Goal: Communication & Community: Ask a question

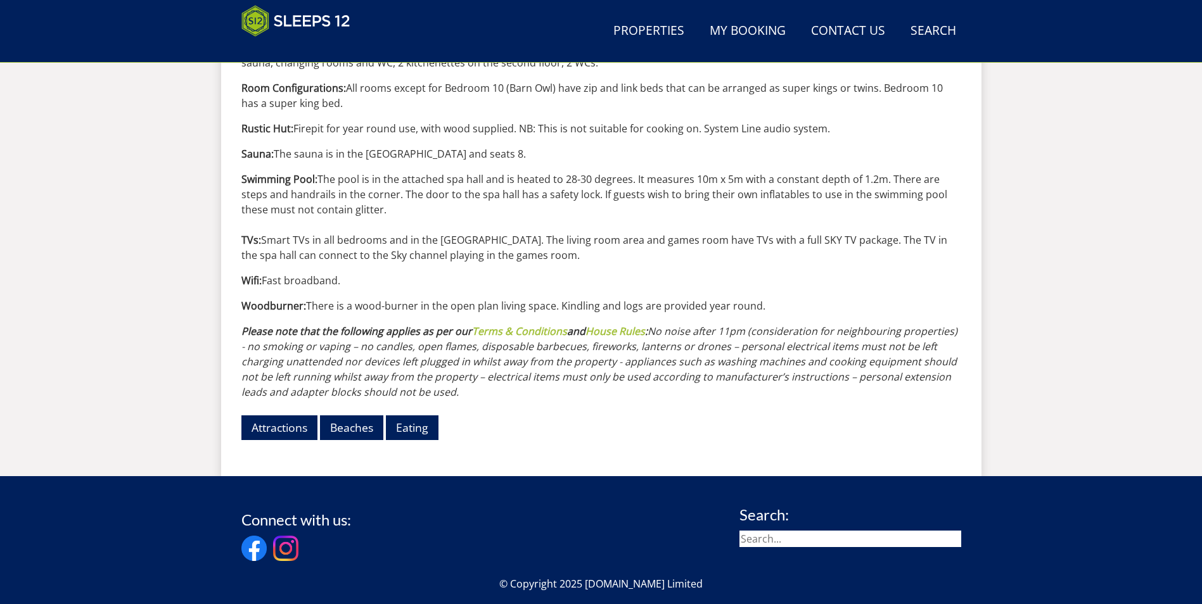
scroll to position [1532, 0]
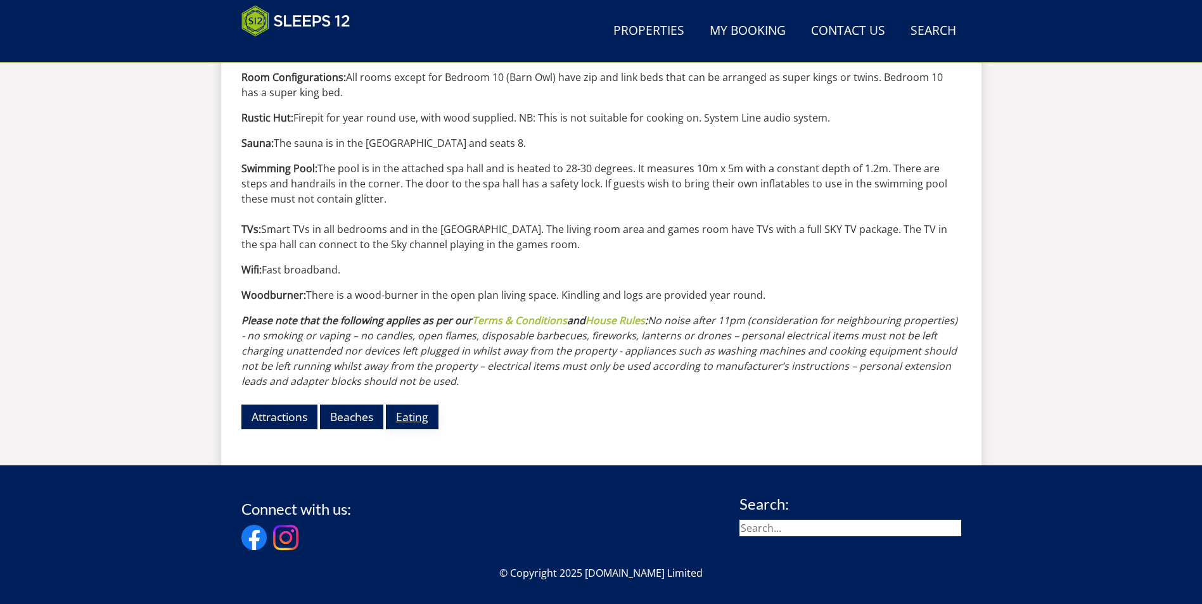
click at [413, 419] on link "Eating" at bounding box center [412, 417] width 53 height 25
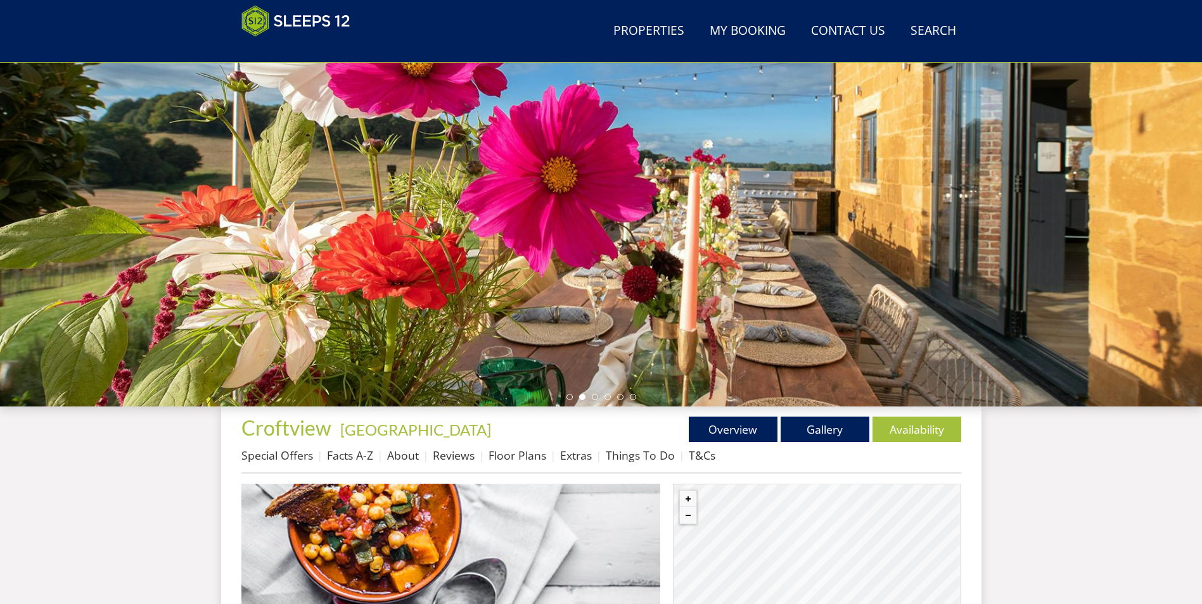
scroll to position [348, 0]
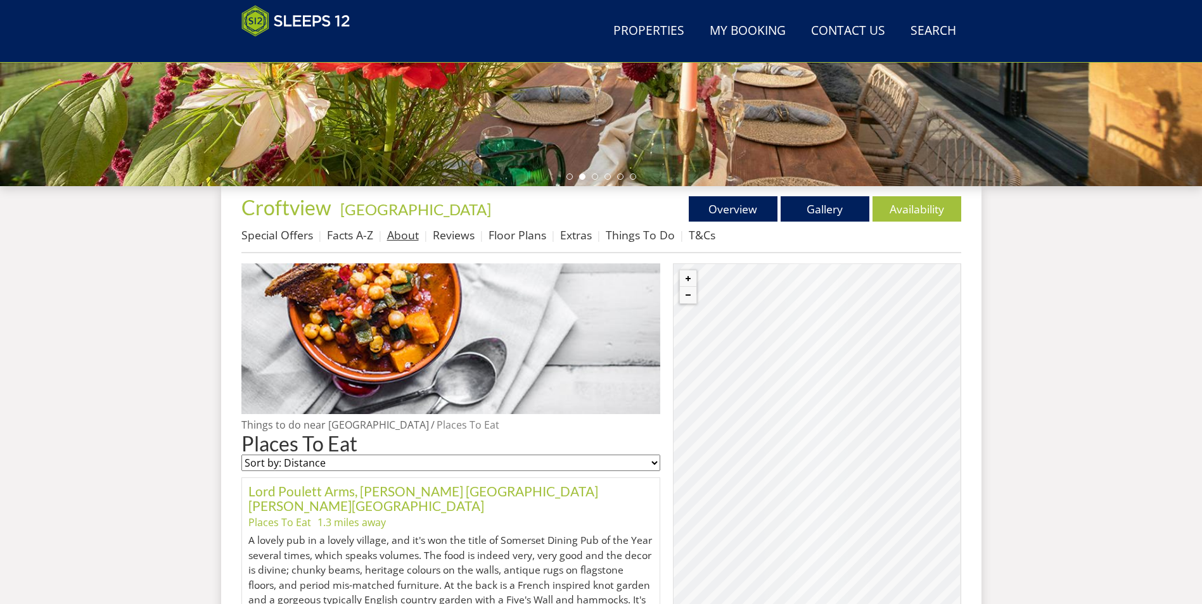
click at [402, 236] on link "About" at bounding box center [403, 234] width 32 height 15
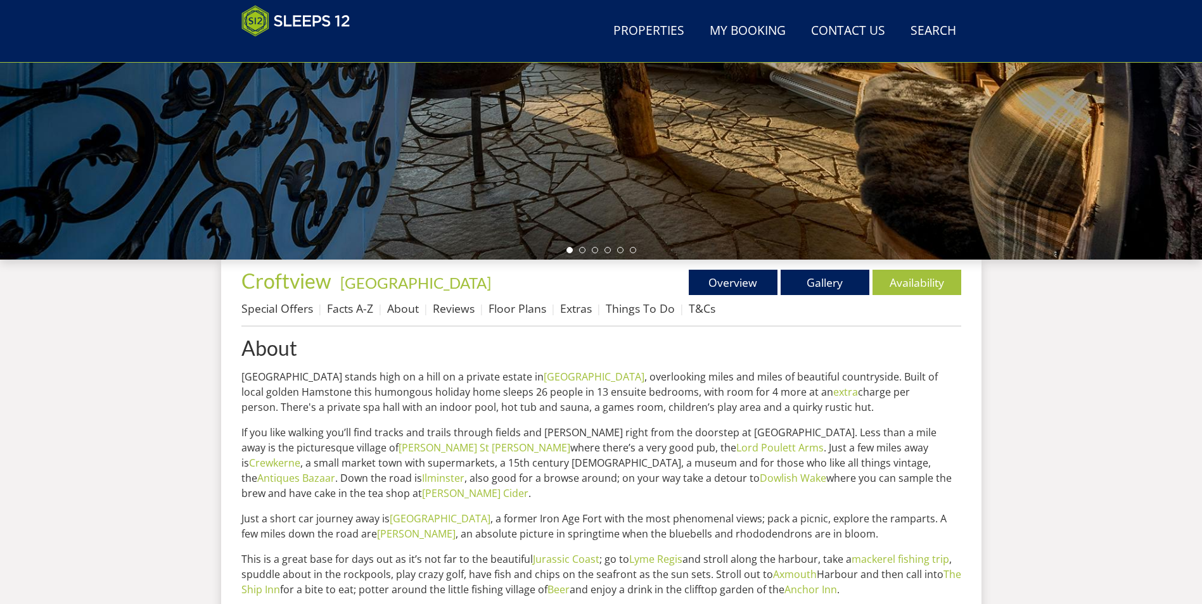
scroll to position [276, 0]
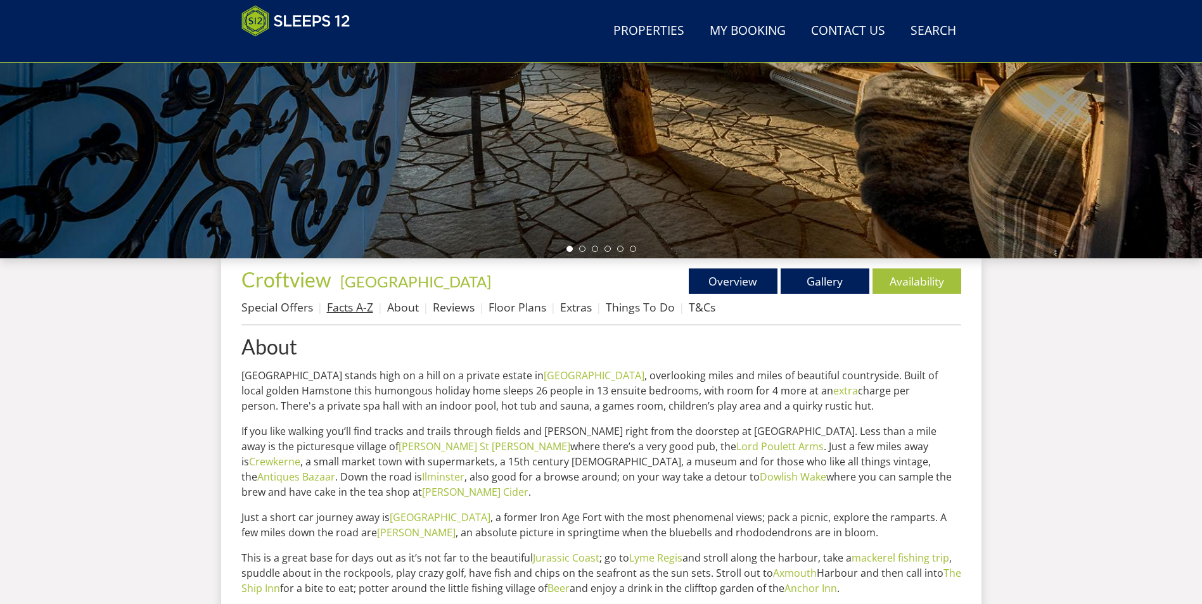
click at [349, 310] on link "Facts A-Z" at bounding box center [350, 307] width 46 height 15
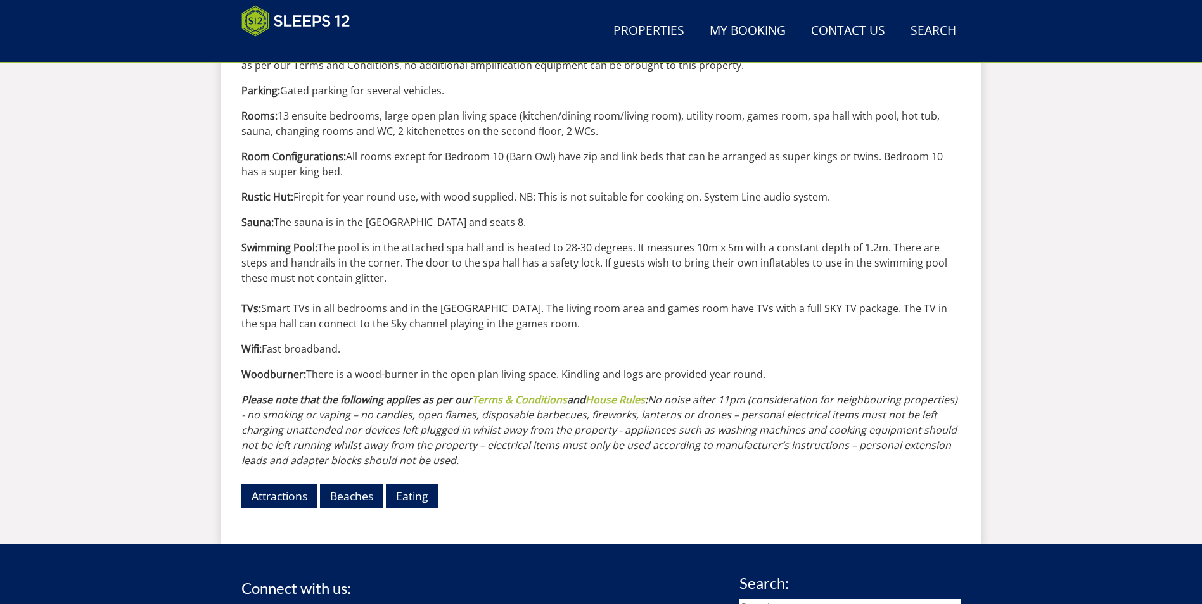
scroll to position [1480, 0]
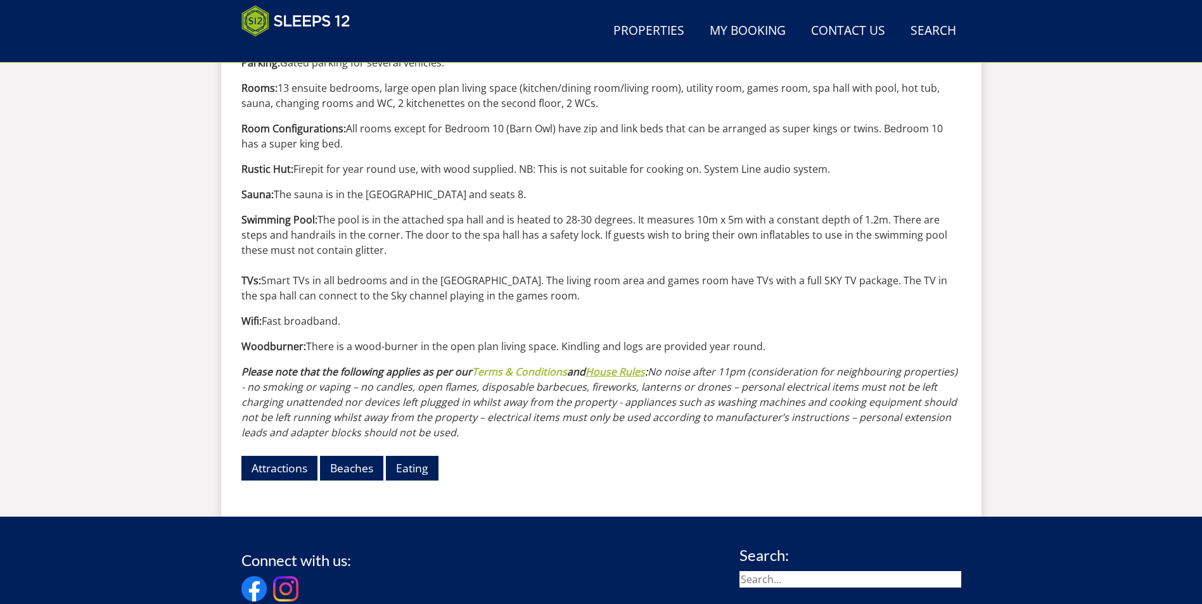
click at [613, 371] on link "House Rules" at bounding box center [615, 372] width 60 height 14
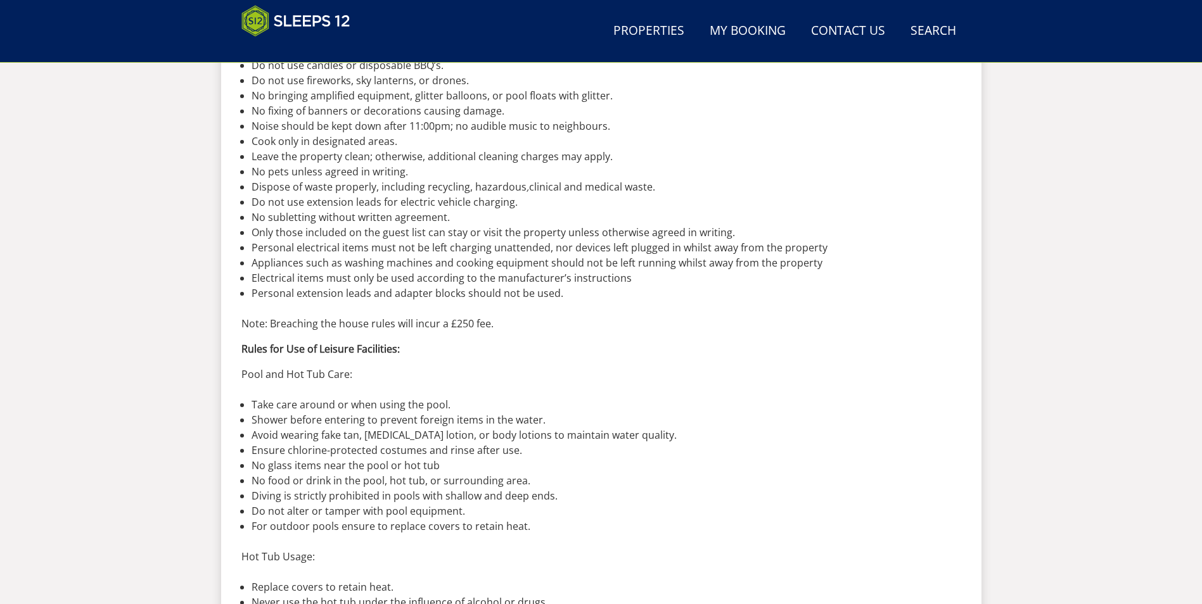
scroll to position [586, 0]
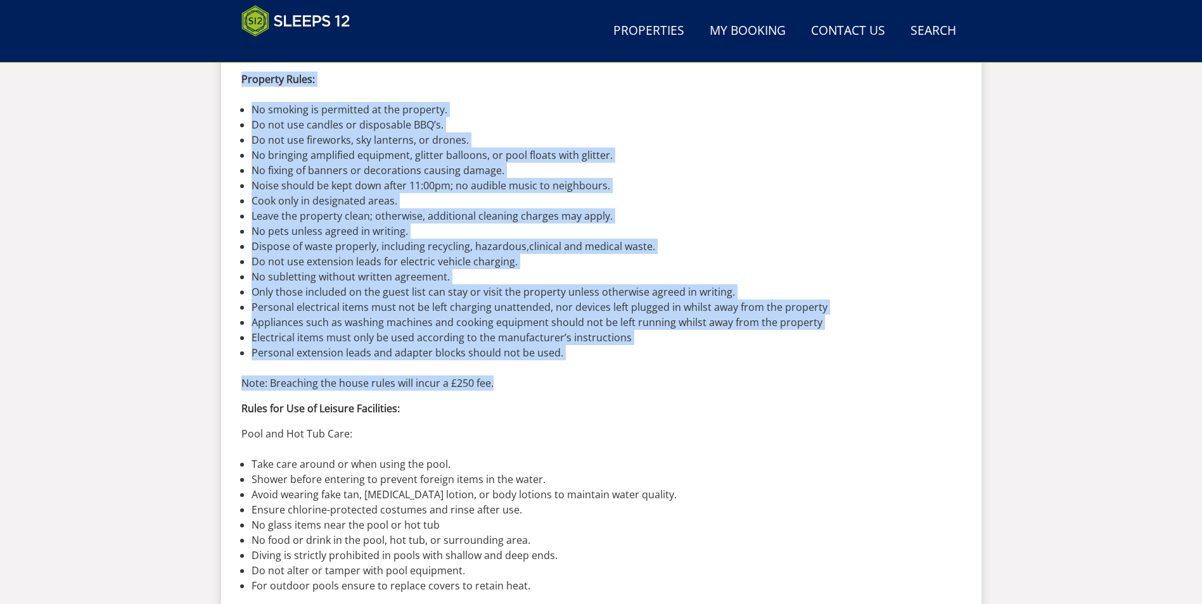
drag, startPoint x: 506, startPoint y: 385, endPoint x: 220, endPoint y: 79, distance: 419.1
click at [220, 79] on div "Search Menu Properties My Booking Contact Us [PHONE_NUMBER] Search Check Availa…" at bounding box center [601, 411] width 1202 height 1938
drag, startPoint x: 220, startPoint y: 79, endPoint x: 367, endPoint y: 134, distance: 156.6
copy div "Loremips Dolor: Si ametcon ad elitseddo ei tem incididu. Ut lab etd magnaal en …"
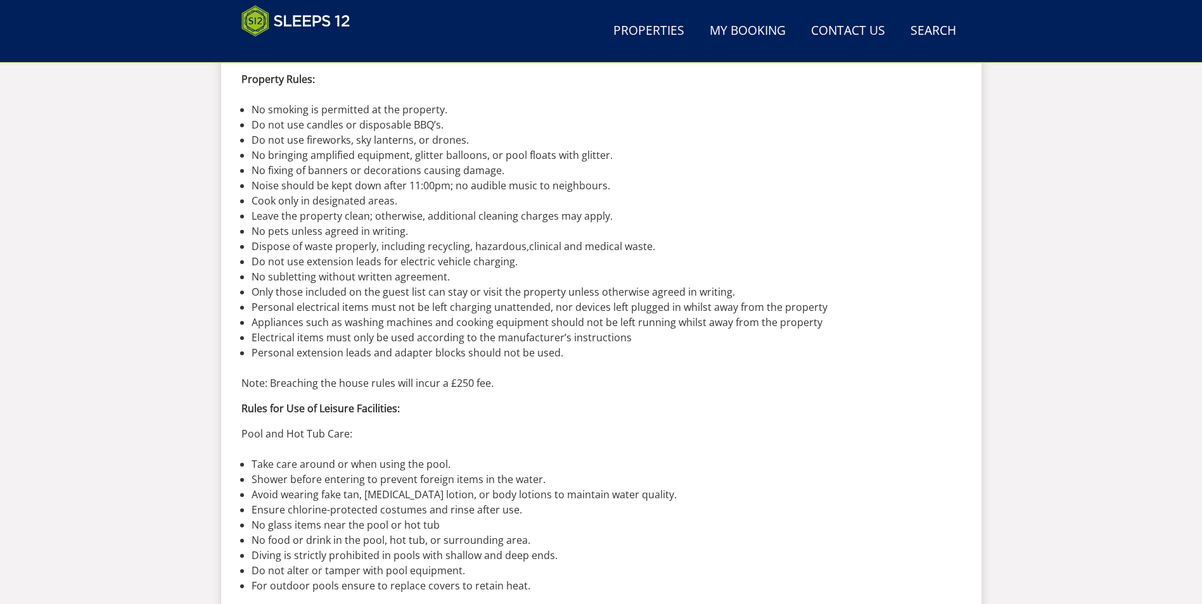
click at [645, 431] on p "Pool and Hot Tub Care:" at bounding box center [601, 433] width 720 height 15
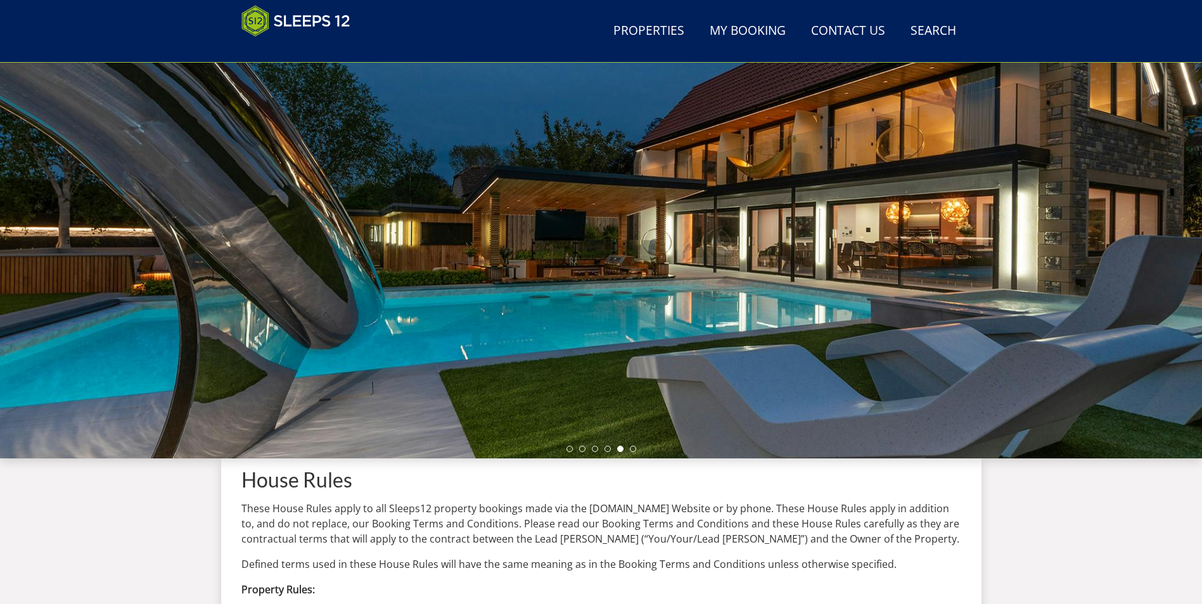
scroll to position [0, 0]
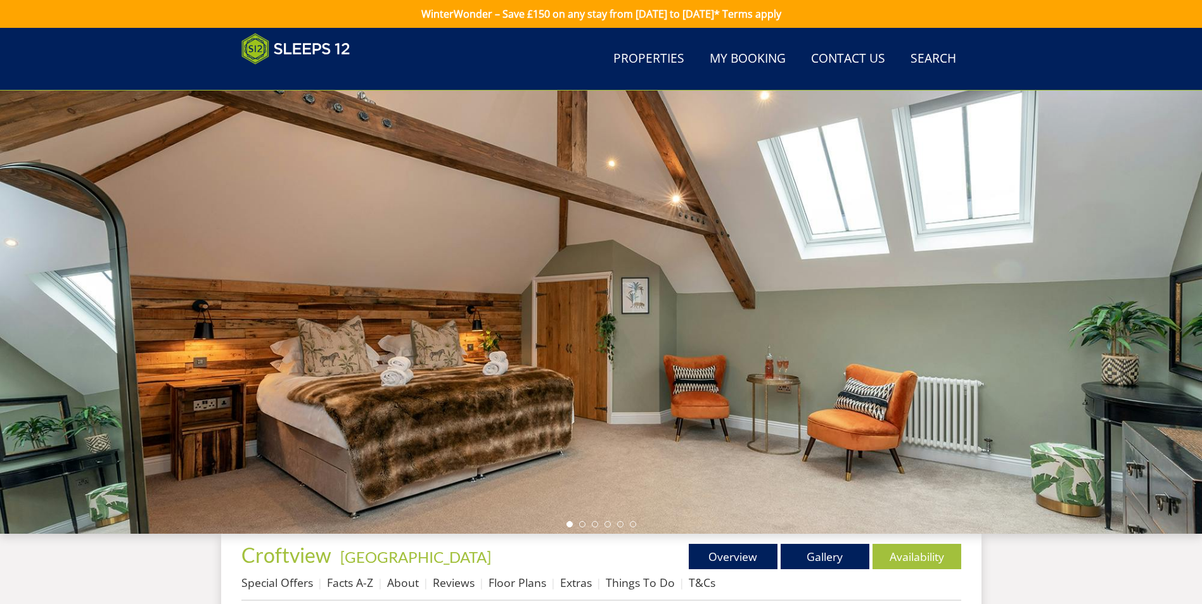
scroll to position [1480, 0]
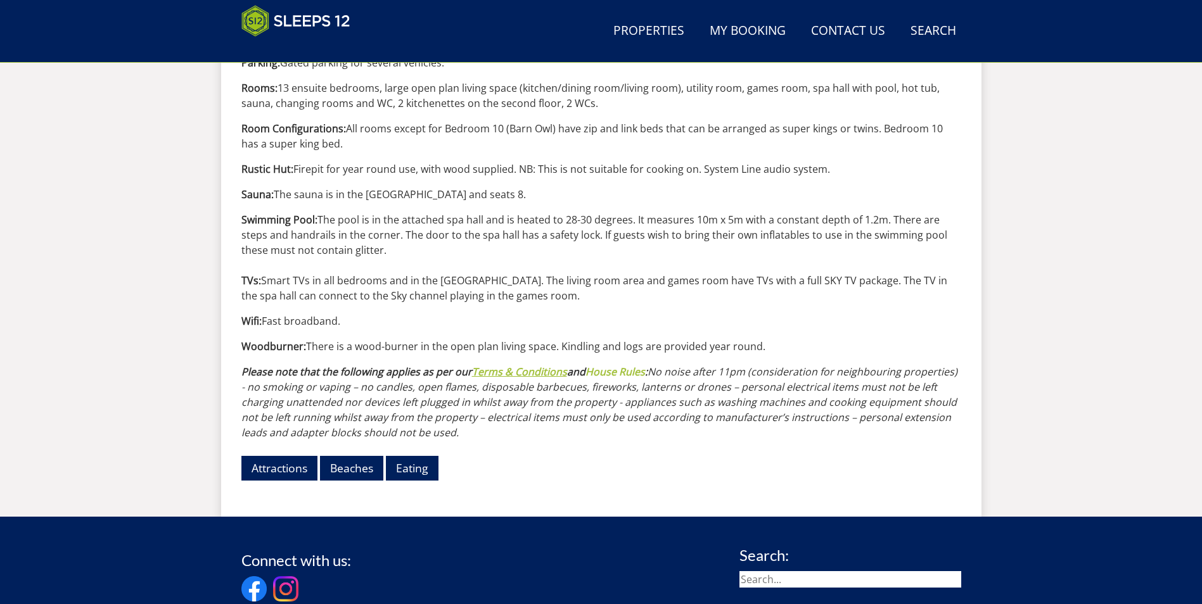
click at [525, 373] on link "Terms & Conditions" at bounding box center [519, 372] width 95 height 14
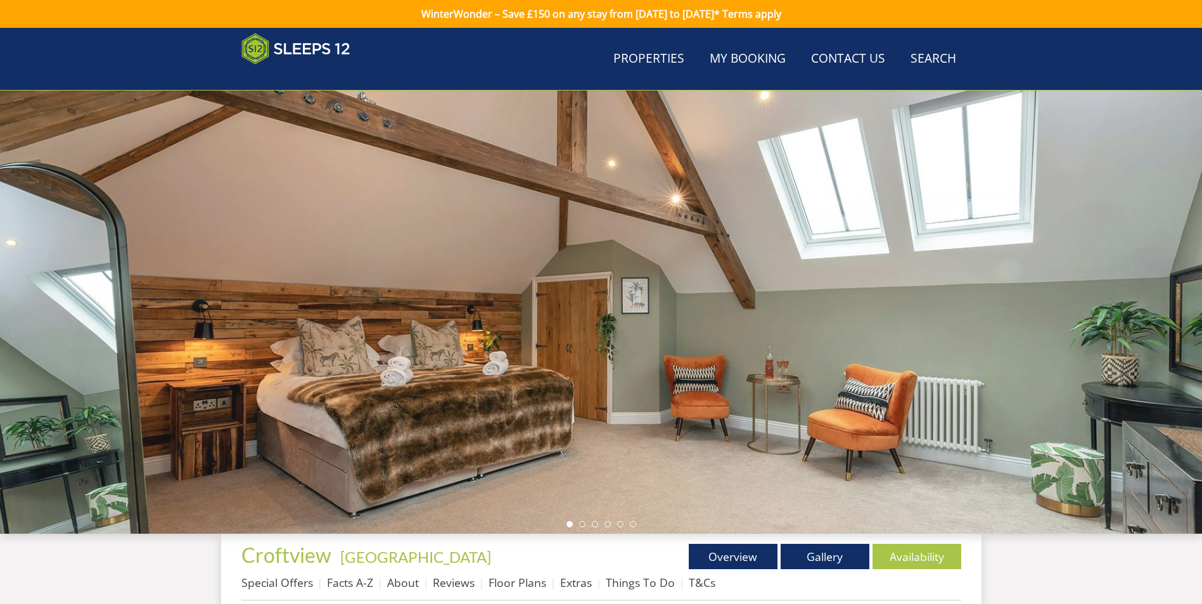
scroll to position [1480, 0]
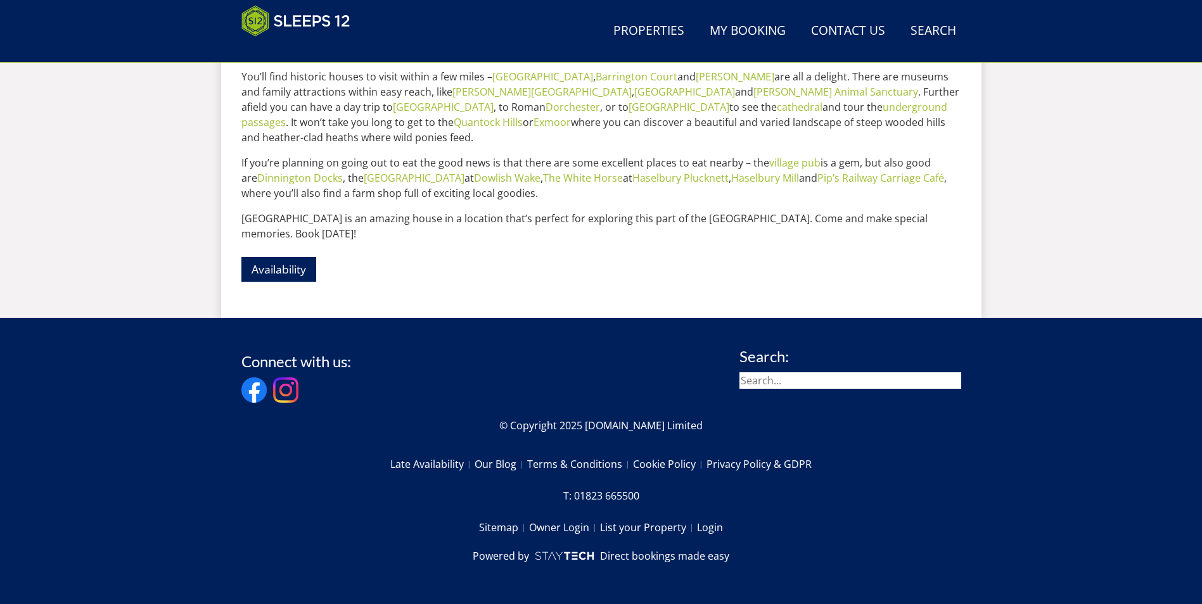
scroll to position [276, 0]
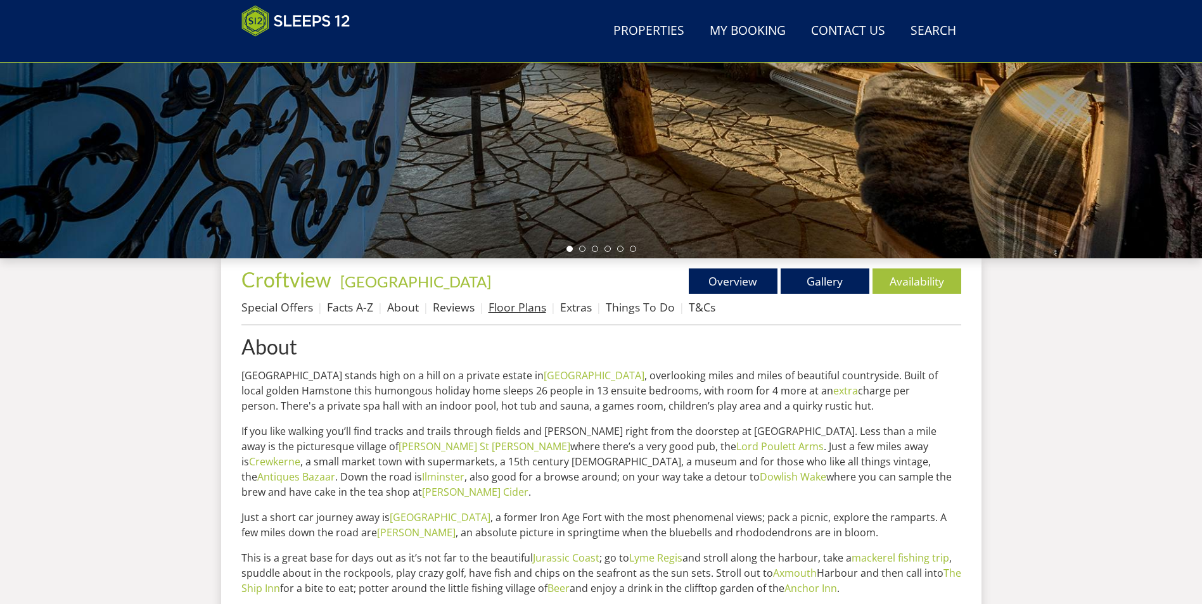
click at [510, 309] on link "Floor Plans" at bounding box center [517, 307] width 58 height 15
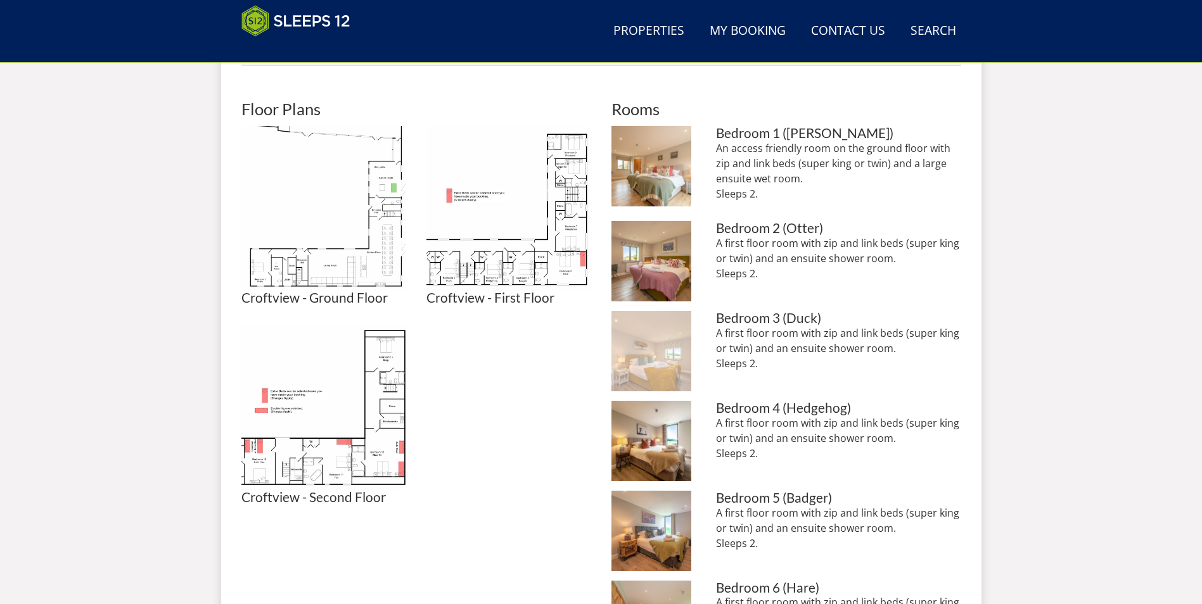
scroll to position [537, 0]
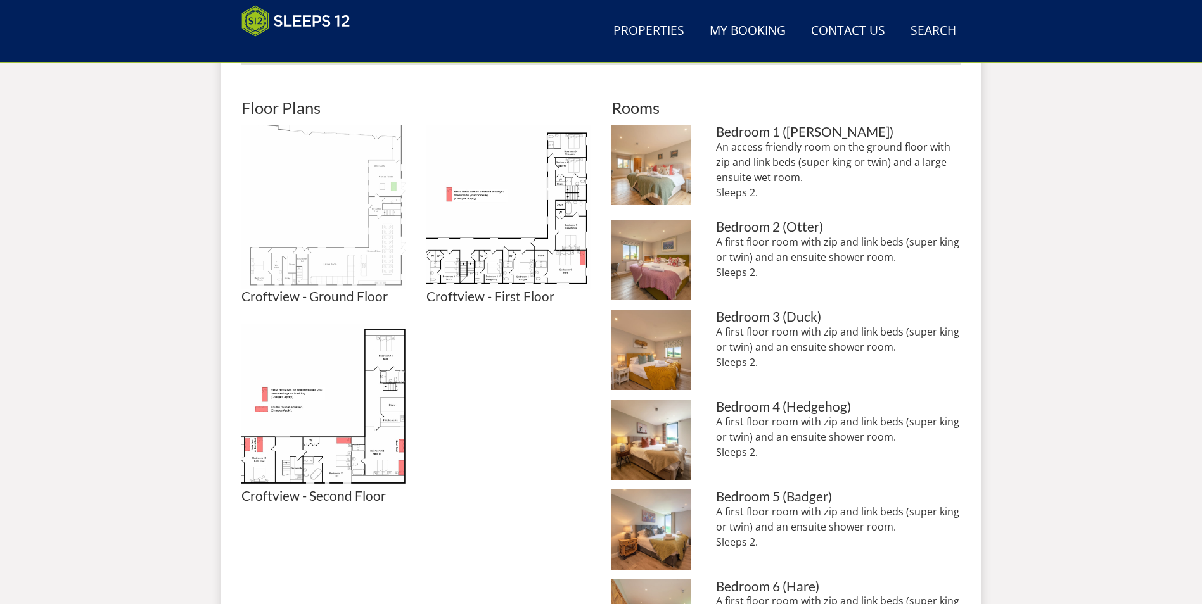
click at [353, 236] on img at bounding box center [323, 207] width 165 height 165
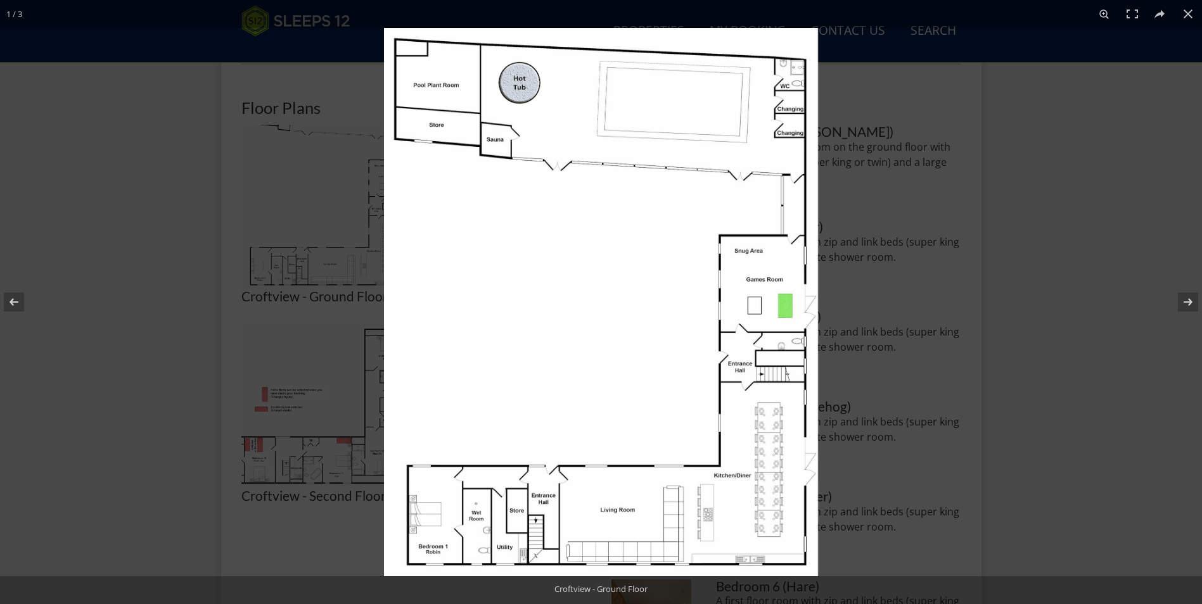
drag, startPoint x: 489, startPoint y: 283, endPoint x: 580, endPoint y: 216, distance: 112.9
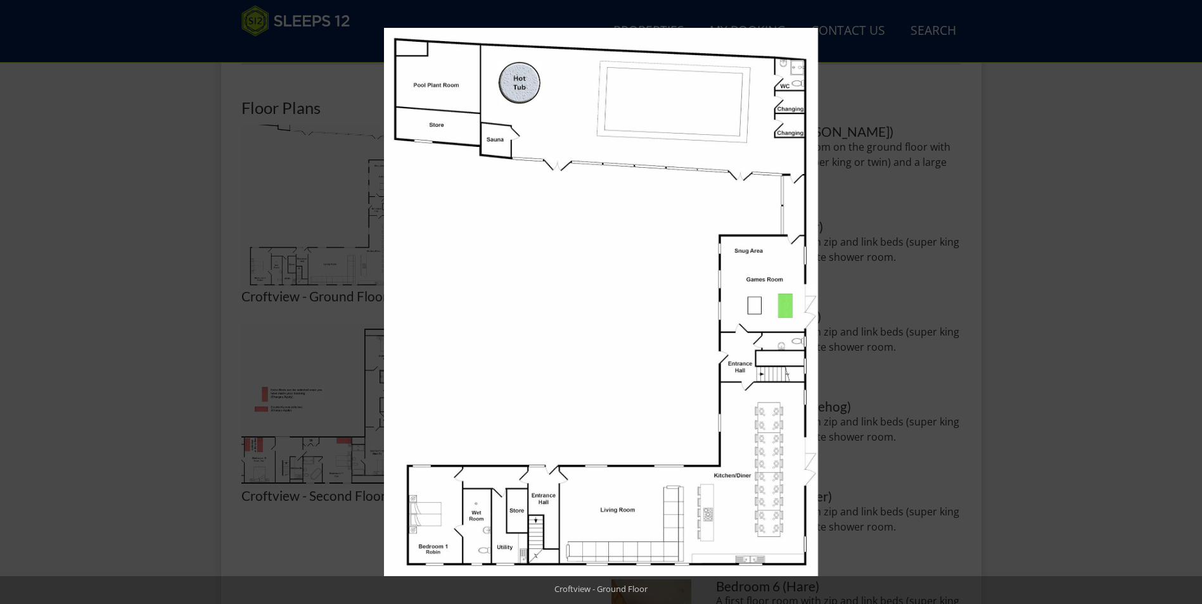
drag, startPoint x: 580, startPoint y: 216, endPoint x: 883, endPoint y: 284, distance: 310.4
click at [883, 284] on div at bounding box center [985, 330] width 1202 height 604
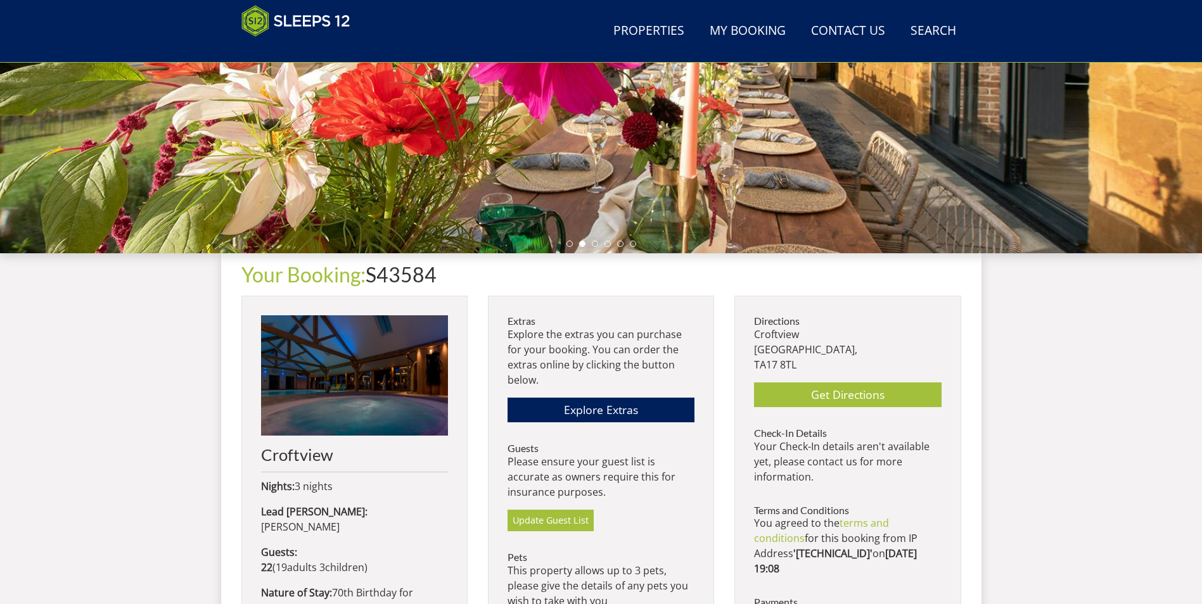
scroll to position [280, 0]
click at [847, 28] on link "Contact Us 01823 665500" at bounding box center [848, 31] width 84 height 29
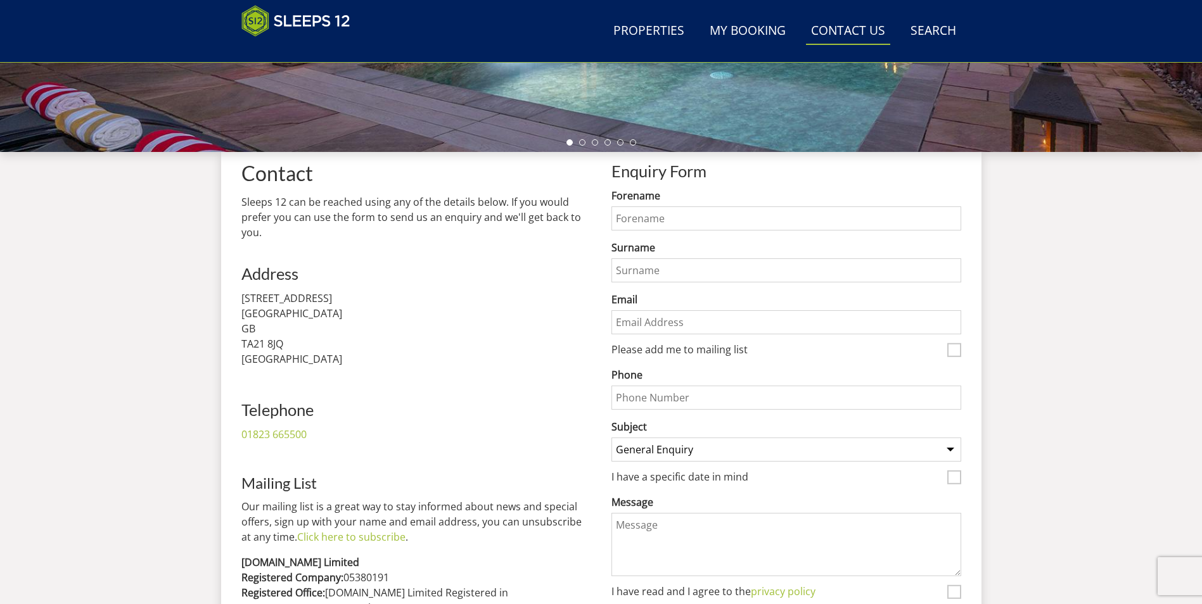
scroll to position [404, 0]
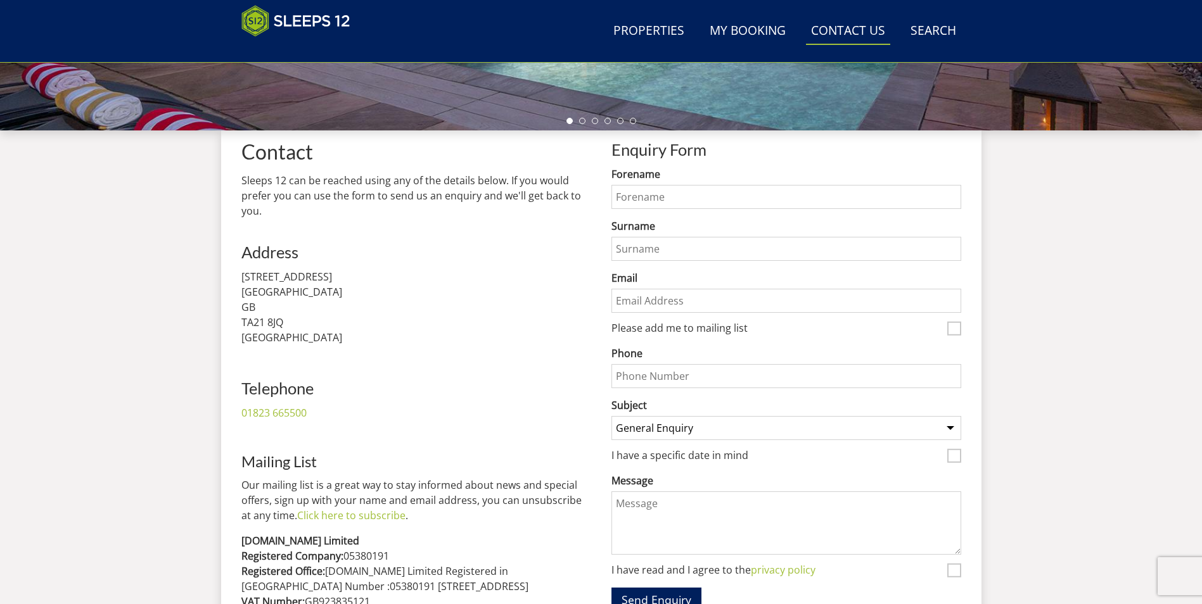
click at [649, 199] on input "Forename" at bounding box center [786, 197] width 350 height 24
type input "John"
click at [625, 247] on input "Surname" at bounding box center [786, 249] width 350 height 24
type input "Holland"
drag, startPoint x: 625, startPoint y: 299, endPoint x: 633, endPoint y: 299, distance: 8.2
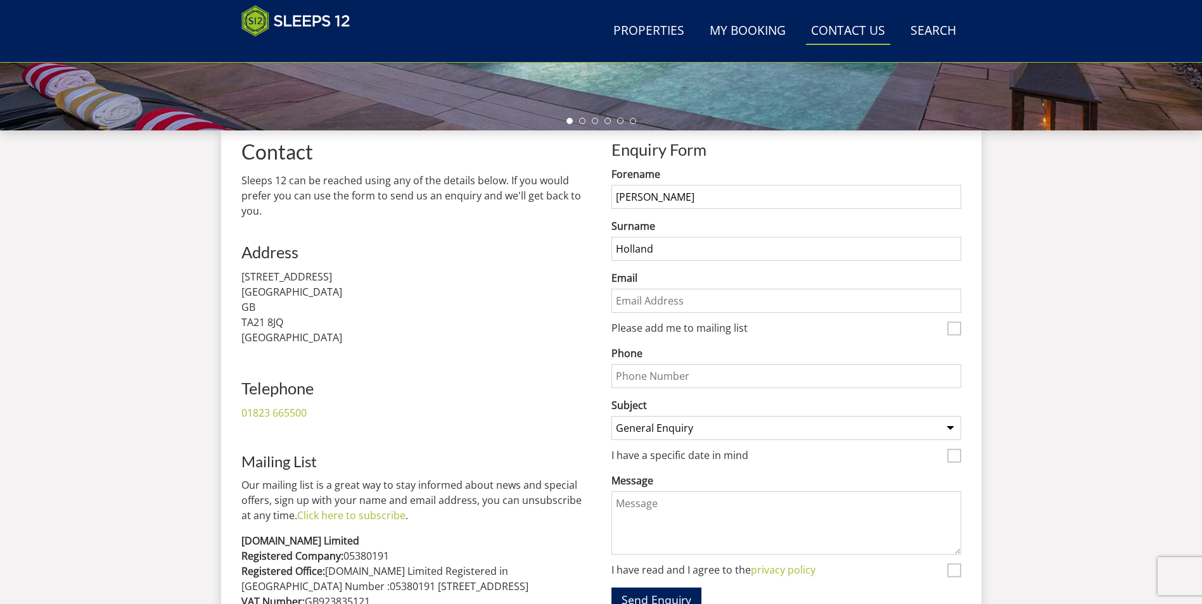
click at [625, 299] on input "Email" at bounding box center [786, 301] width 350 height 24
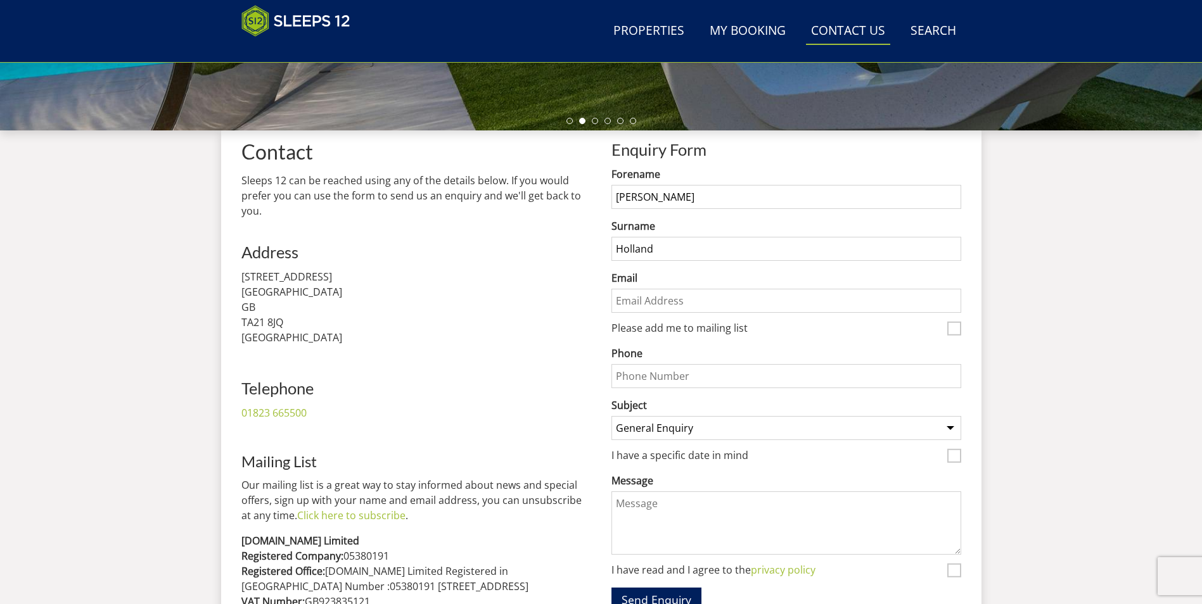
type input "john@fireconsultancy.org"
type input "07970472251"
click at [951, 430] on select "General Enquiry Listing My Property Ortensia Menagerie House Big Thatch Pound F…" at bounding box center [786, 428] width 350 height 24
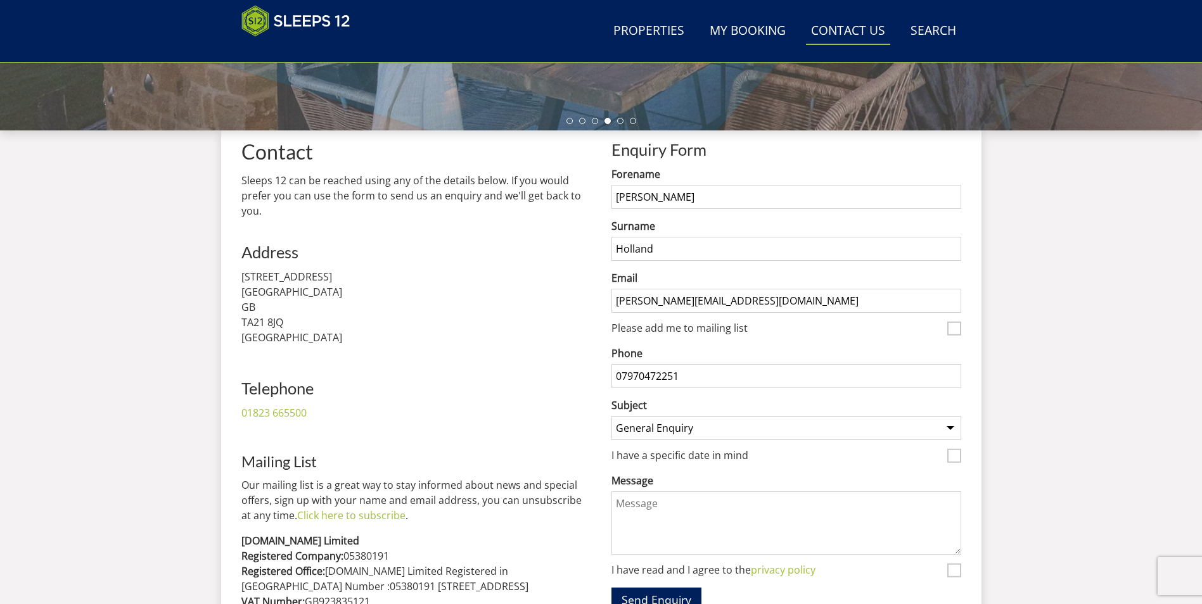
select select "622"
click at [611, 416] on select "General Enquiry Listing My Property Ortensia Menagerie House Big Thatch Pound F…" at bounding box center [786, 428] width 350 height 24
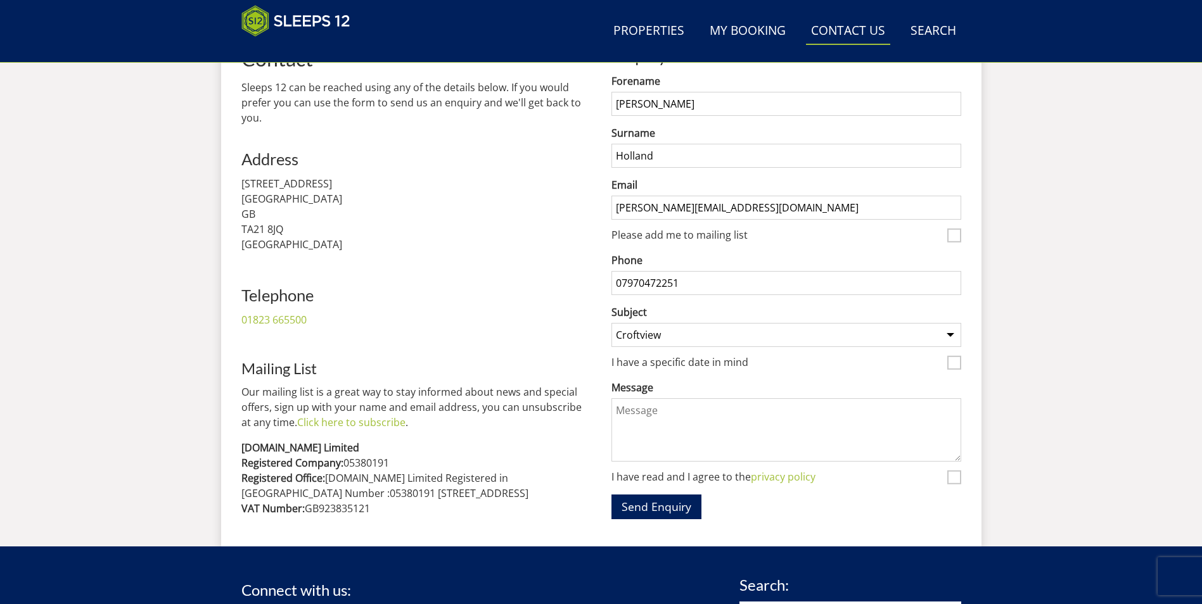
scroll to position [530, 0]
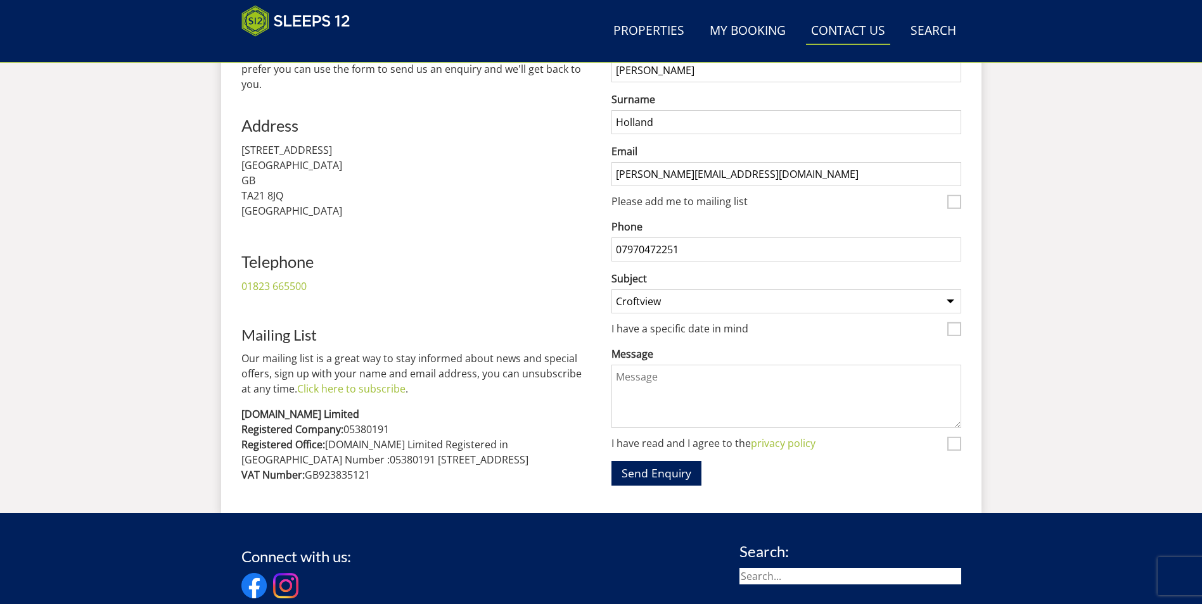
click at [642, 377] on textarea "Message" at bounding box center [786, 396] width 350 height 63
click at [719, 391] on textarea "I have just been sent an overdue payment request for £100 for an extra bed so t…" at bounding box center [786, 396] width 350 height 63
click at [775, 394] on textarea "I have just been sent an overdue payment request for £100 for an extra bed so t…" at bounding box center [786, 396] width 350 height 63
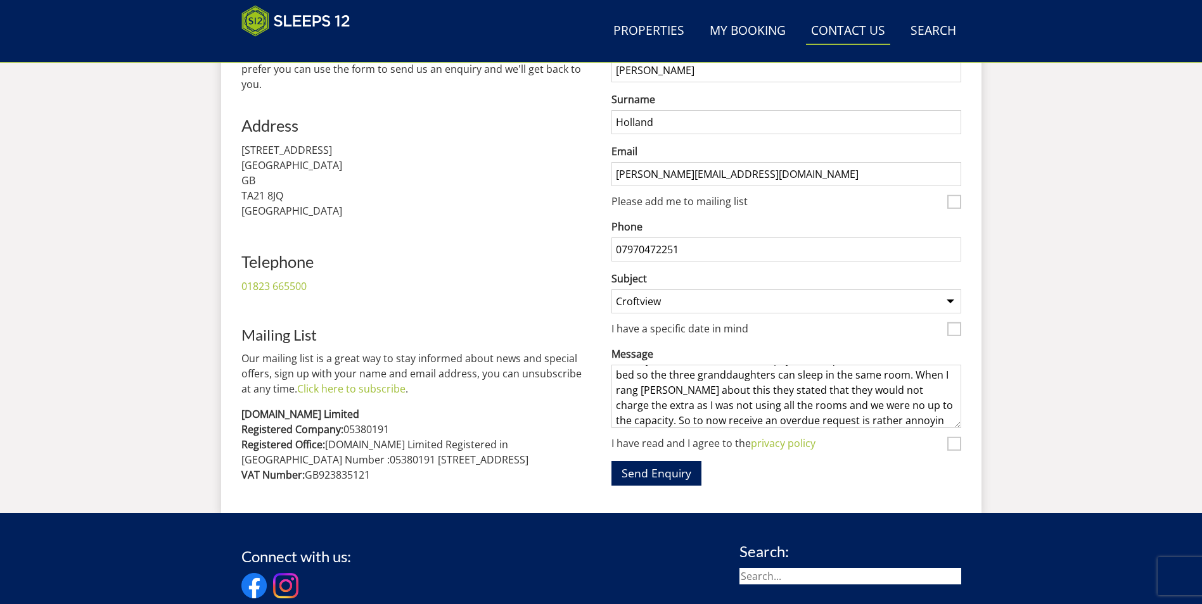
scroll to position [32, 0]
type textarea "I have just been sent an overdue payment request for £100 for an extra bed so t…"
click at [661, 474] on button "Send Enquiry" at bounding box center [656, 473] width 90 height 25
